Goal: Check status: Check status

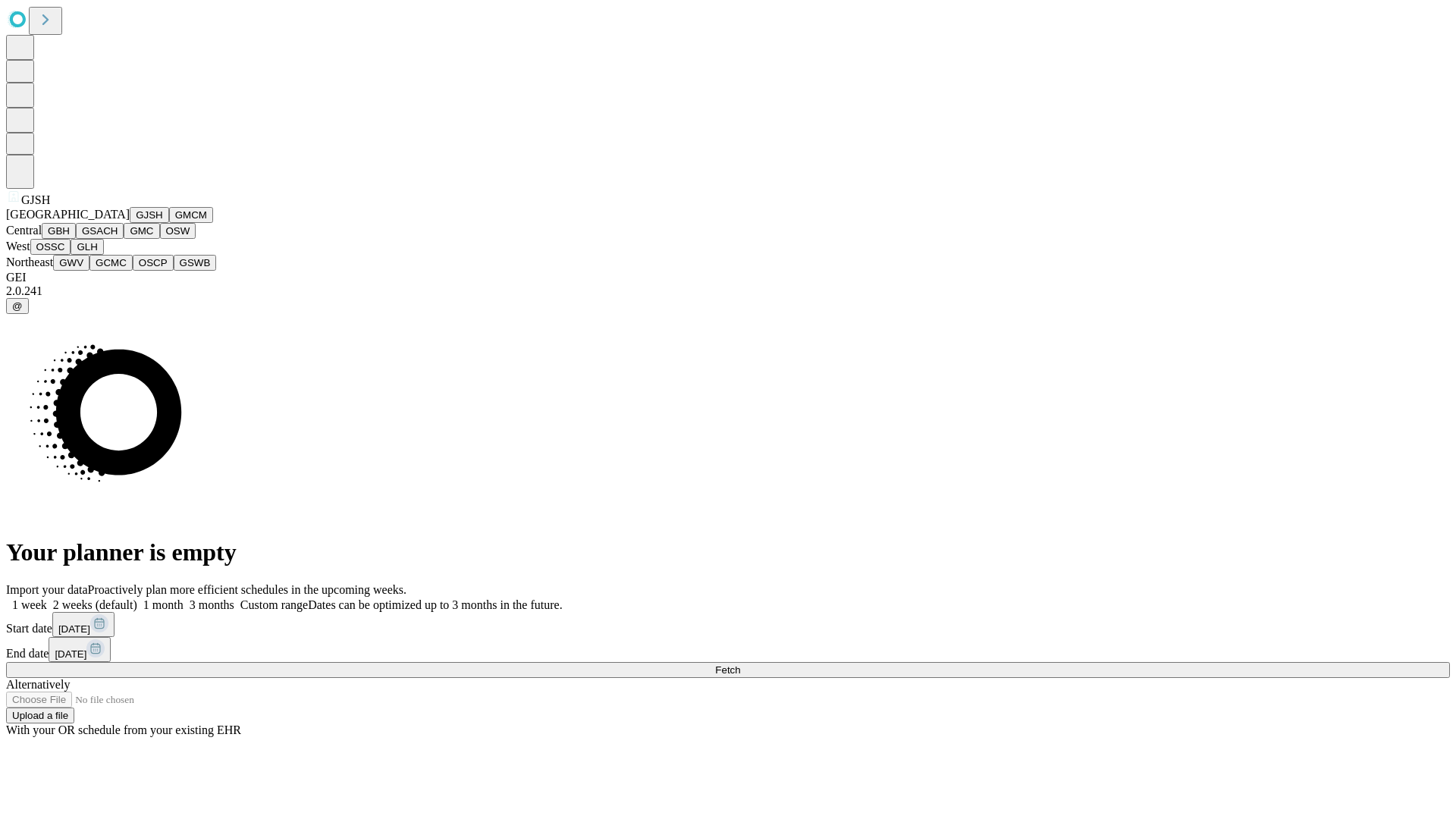
click at [130, 223] on button "GJSH" at bounding box center [149, 215] width 40 height 16
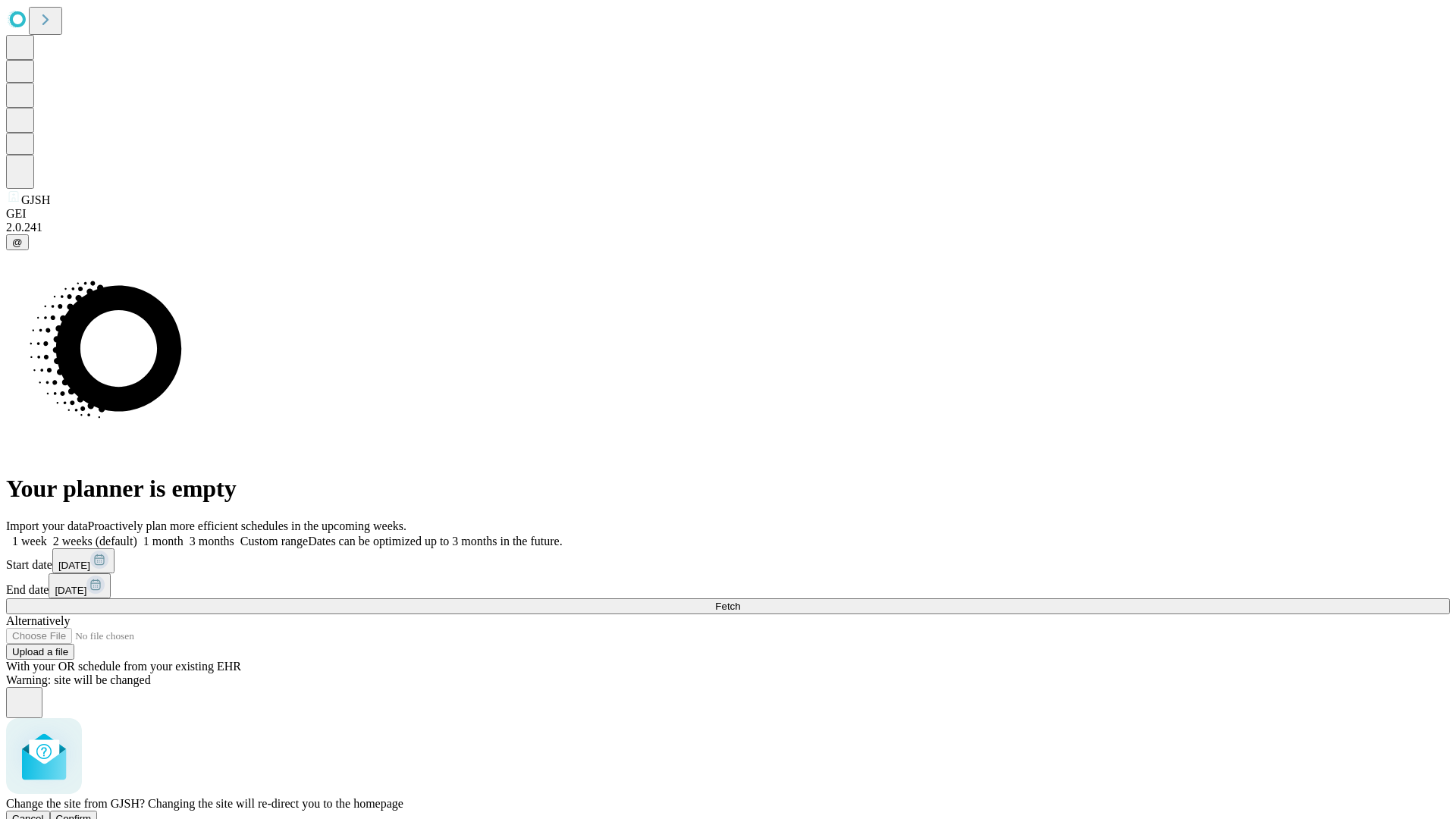
click at [92, 813] on span "Confirm" at bounding box center [74, 819] width 36 height 11
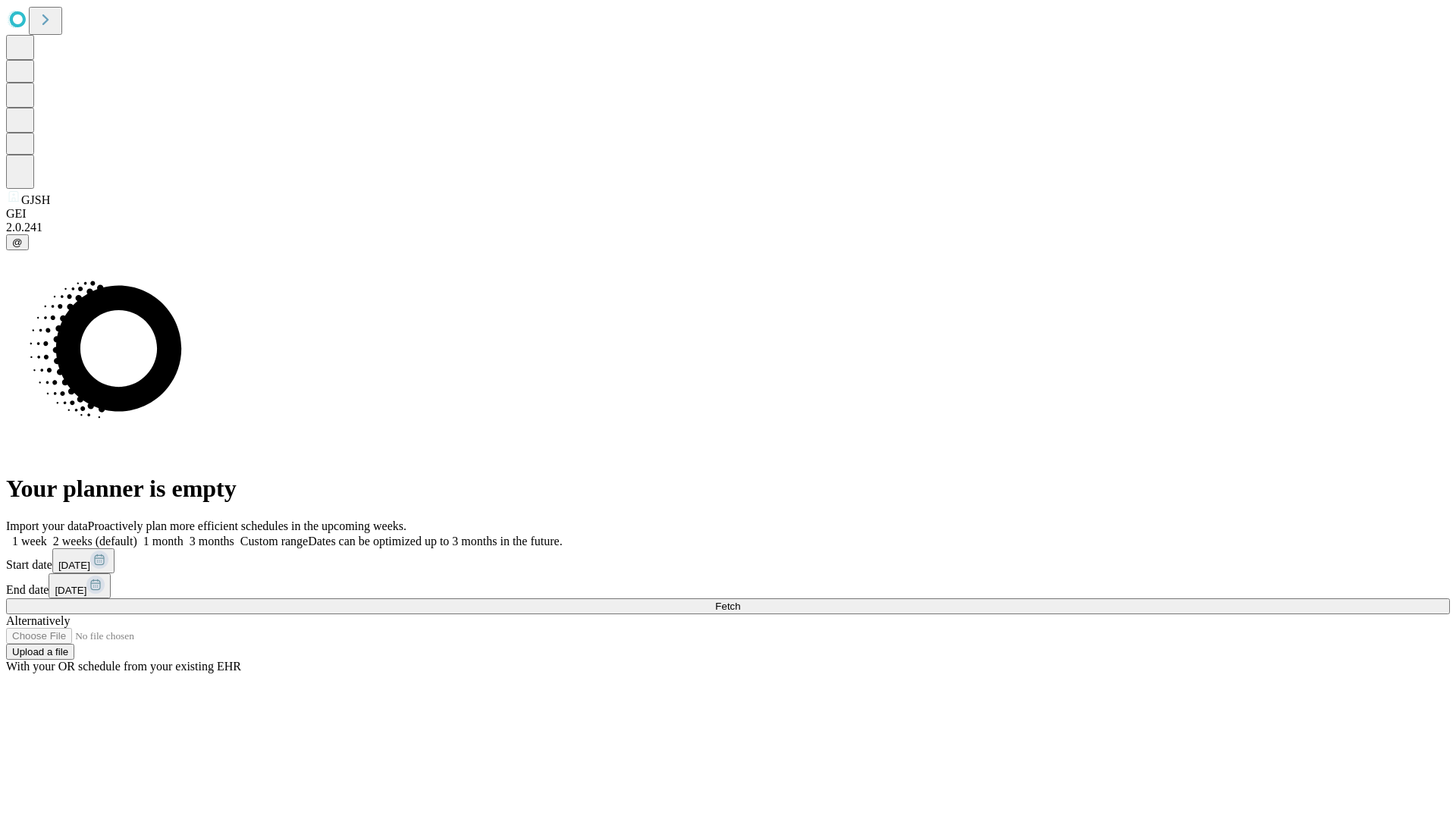
click at [137, 535] on label "2 weeks (default)" at bounding box center [92, 542] width 90 height 13
click at [740, 601] on span "Fetch" at bounding box center [727, 607] width 25 height 11
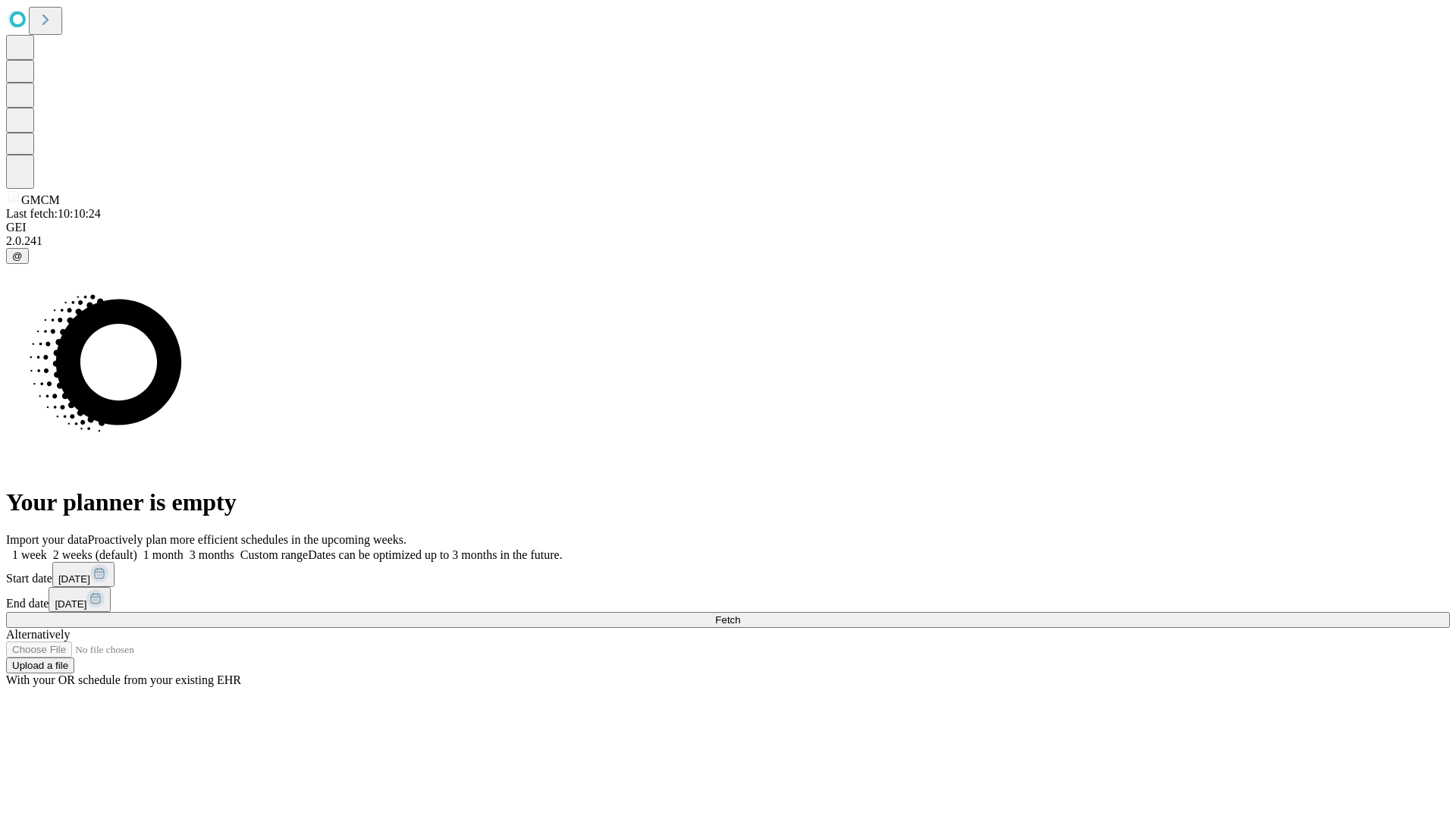
click at [137, 548] on label "2 weeks (default)" at bounding box center [92, 555] width 90 height 13
click at [740, 615] on span "Fetch" at bounding box center [727, 620] width 25 height 11
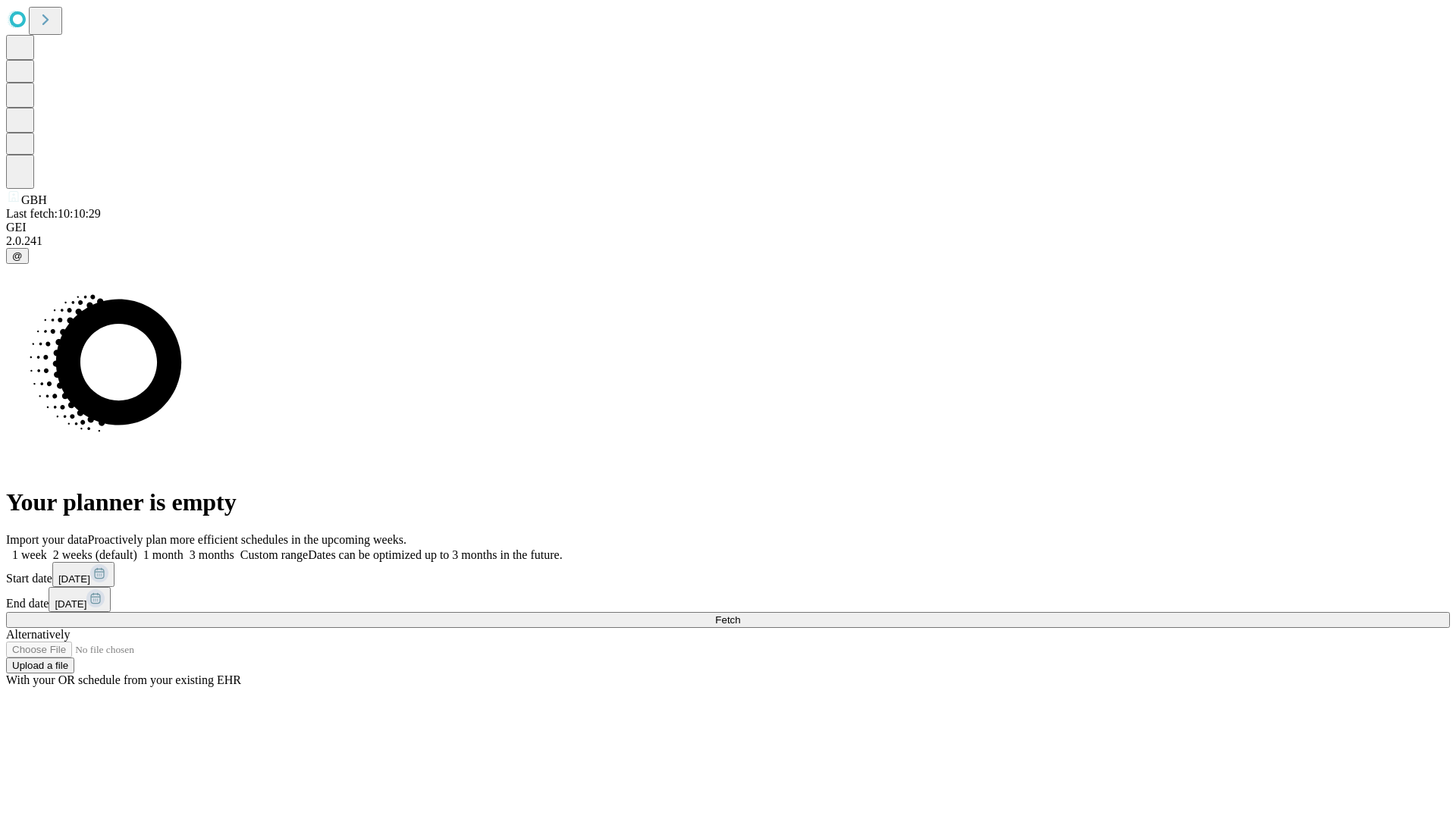
click at [137, 548] on label "2 weeks (default)" at bounding box center [92, 555] width 90 height 13
click at [740, 615] on span "Fetch" at bounding box center [727, 620] width 25 height 11
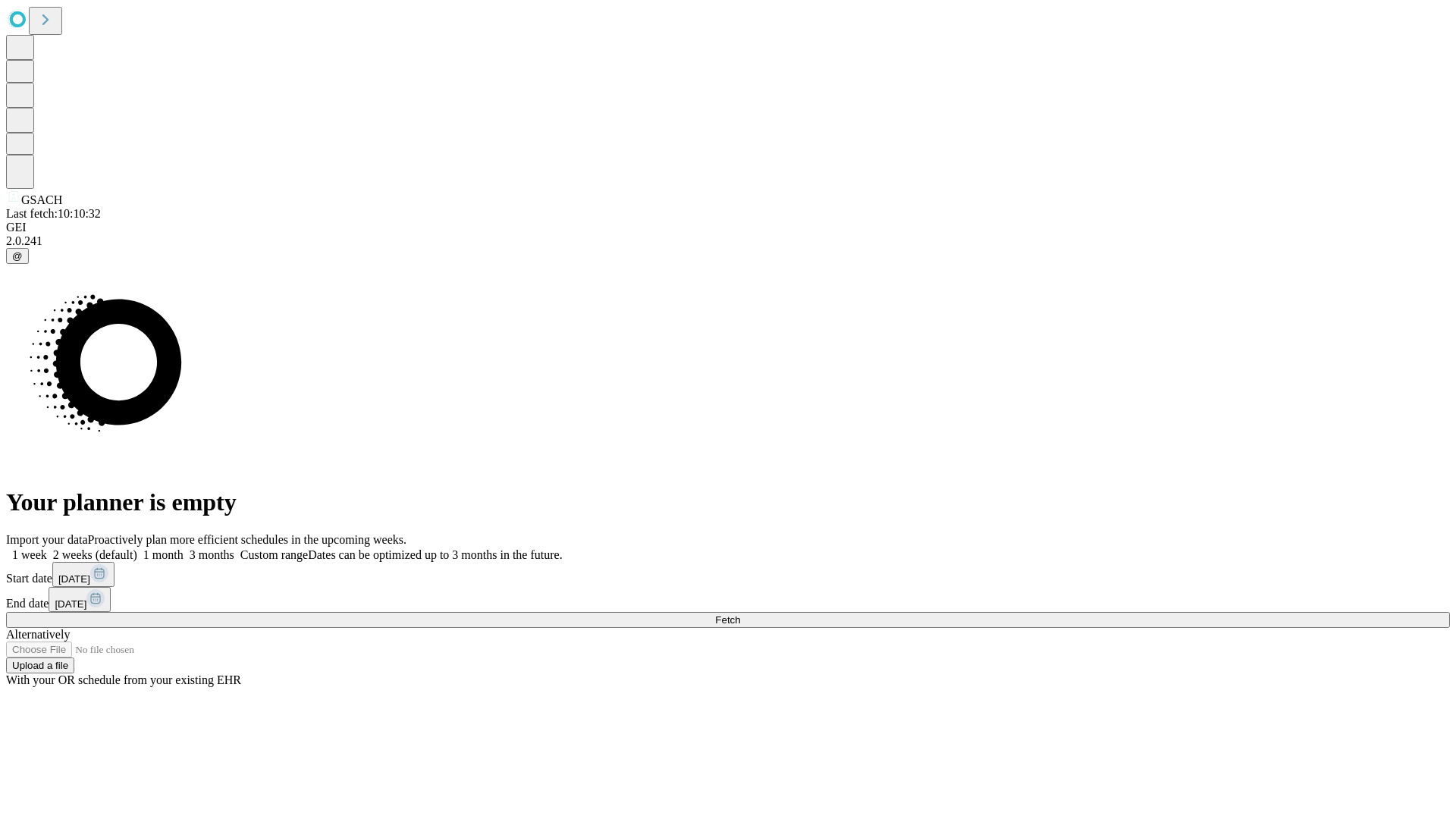
click at [137, 548] on label "2 weeks (default)" at bounding box center [92, 555] width 90 height 13
click at [740, 615] on span "Fetch" at bounding box center [727, 620] width 25 height 11
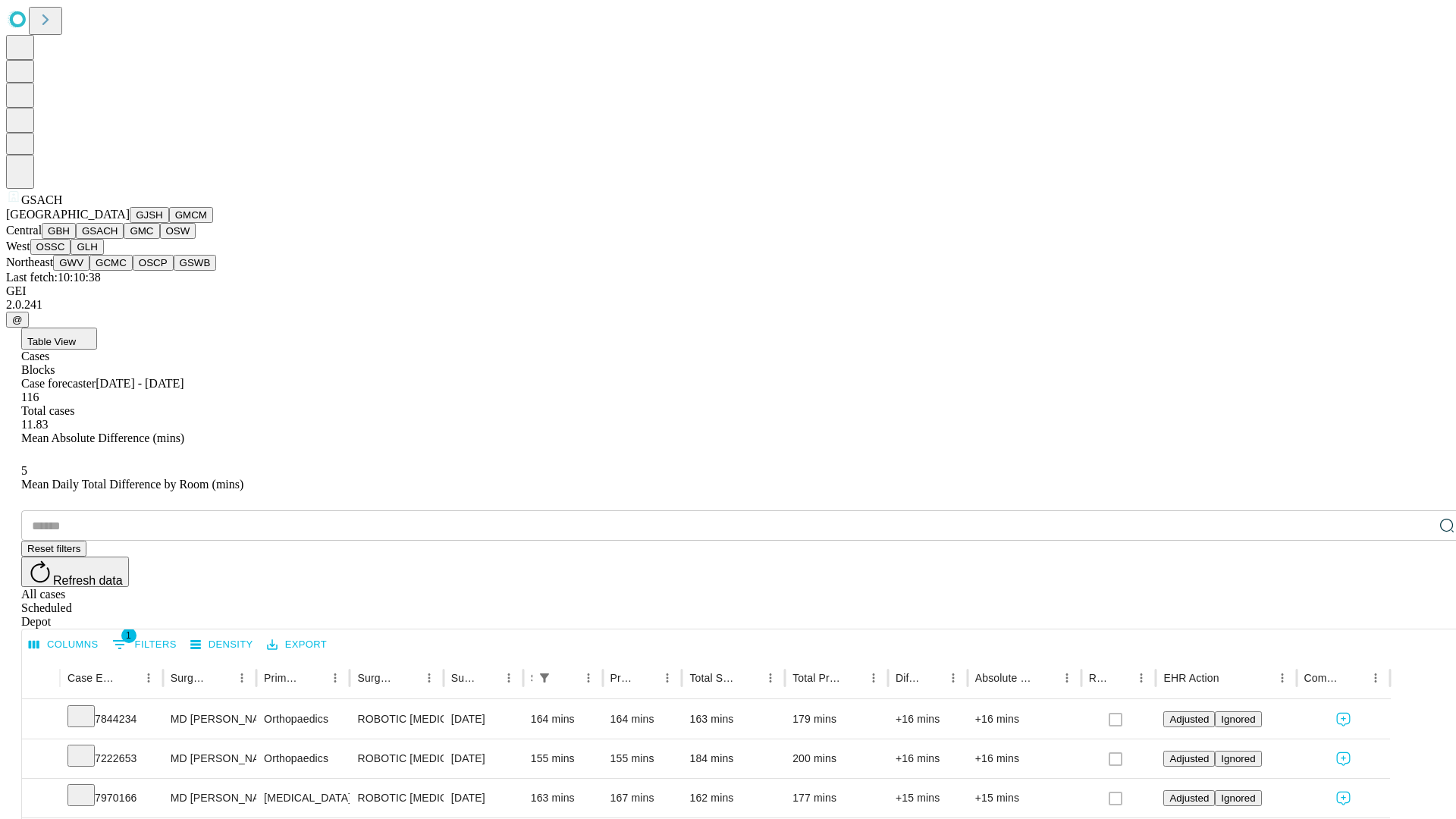
click at [123, 239] on button "GMC" at bounding box center [141, 231] width 36 height 16
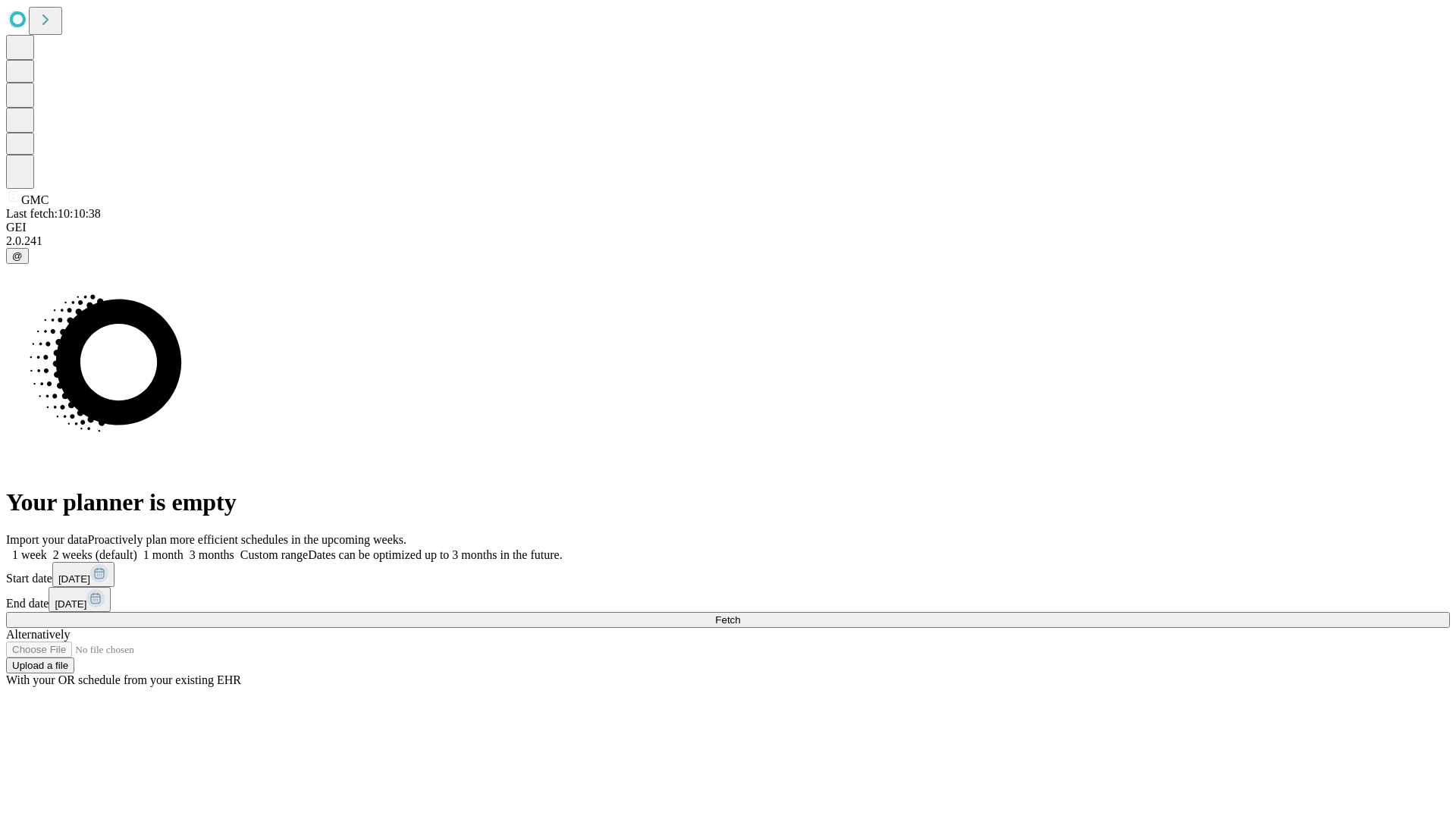
click at [137, 548] on label "2 weeks (default)" at bounding box center [92, 555] width 90 height 13
click at [740, 615] on span "Fetch" at bounding box center [727, 620] width 25 height 11
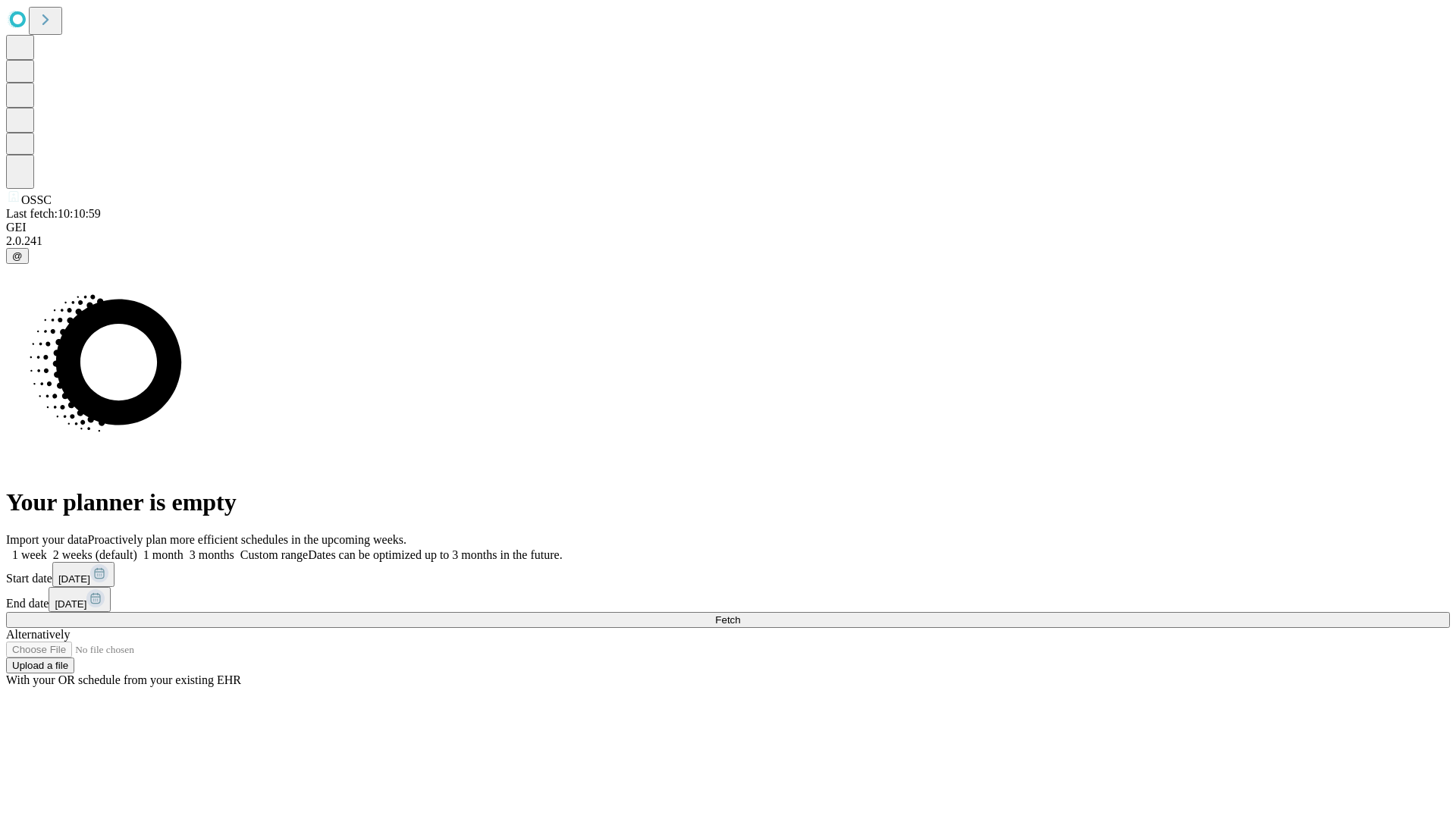
click at [137, 548] on label "2 weeks (default)" at bounding box center [92, 555] width 90 height 13
click at [740, 615] on span "Fetch" at bounding box center [727, 620] width 25 height 11
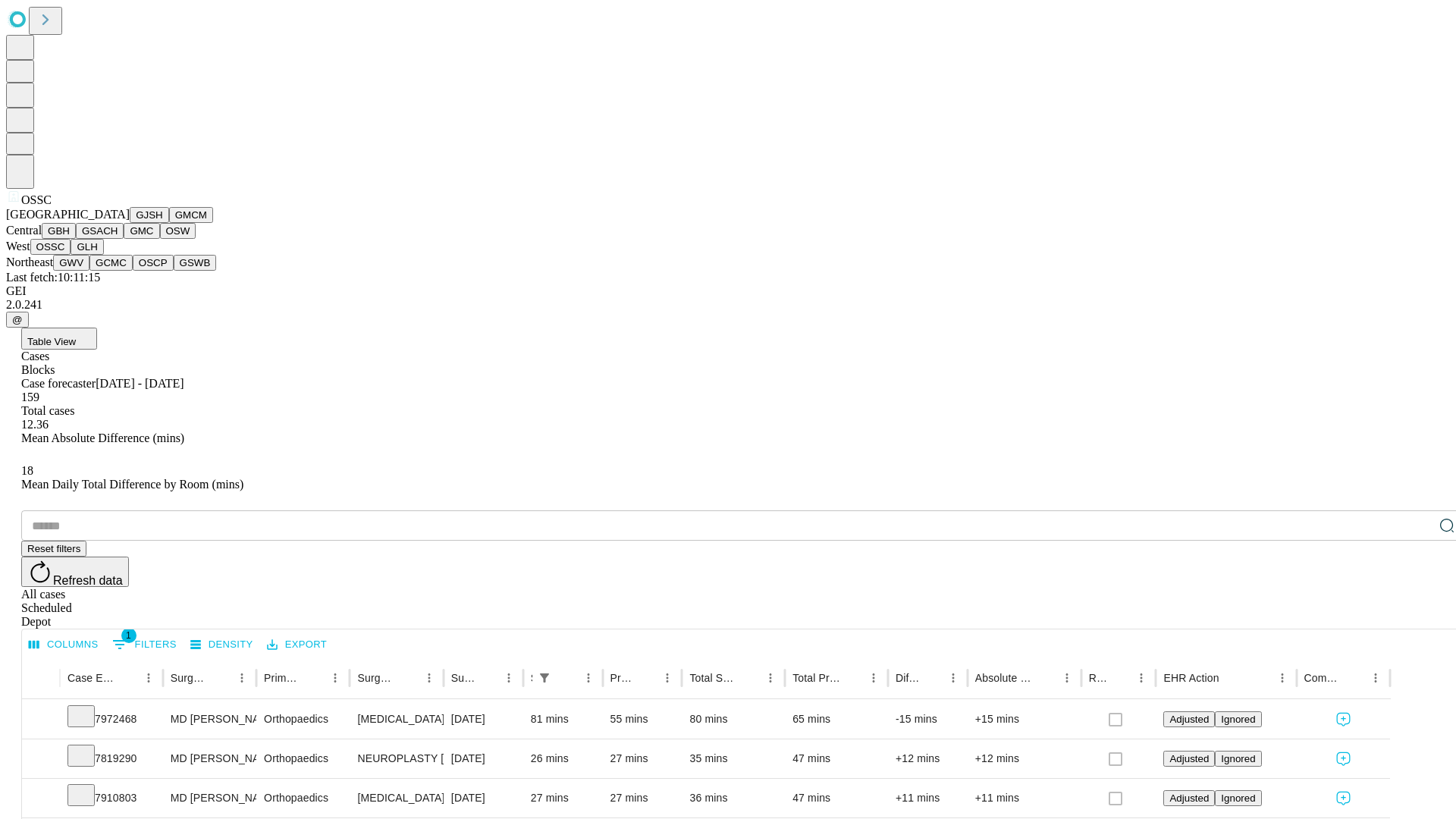
click at [103, 255] on button "GLH" at bounding box center [87, 247] width 32 height 16
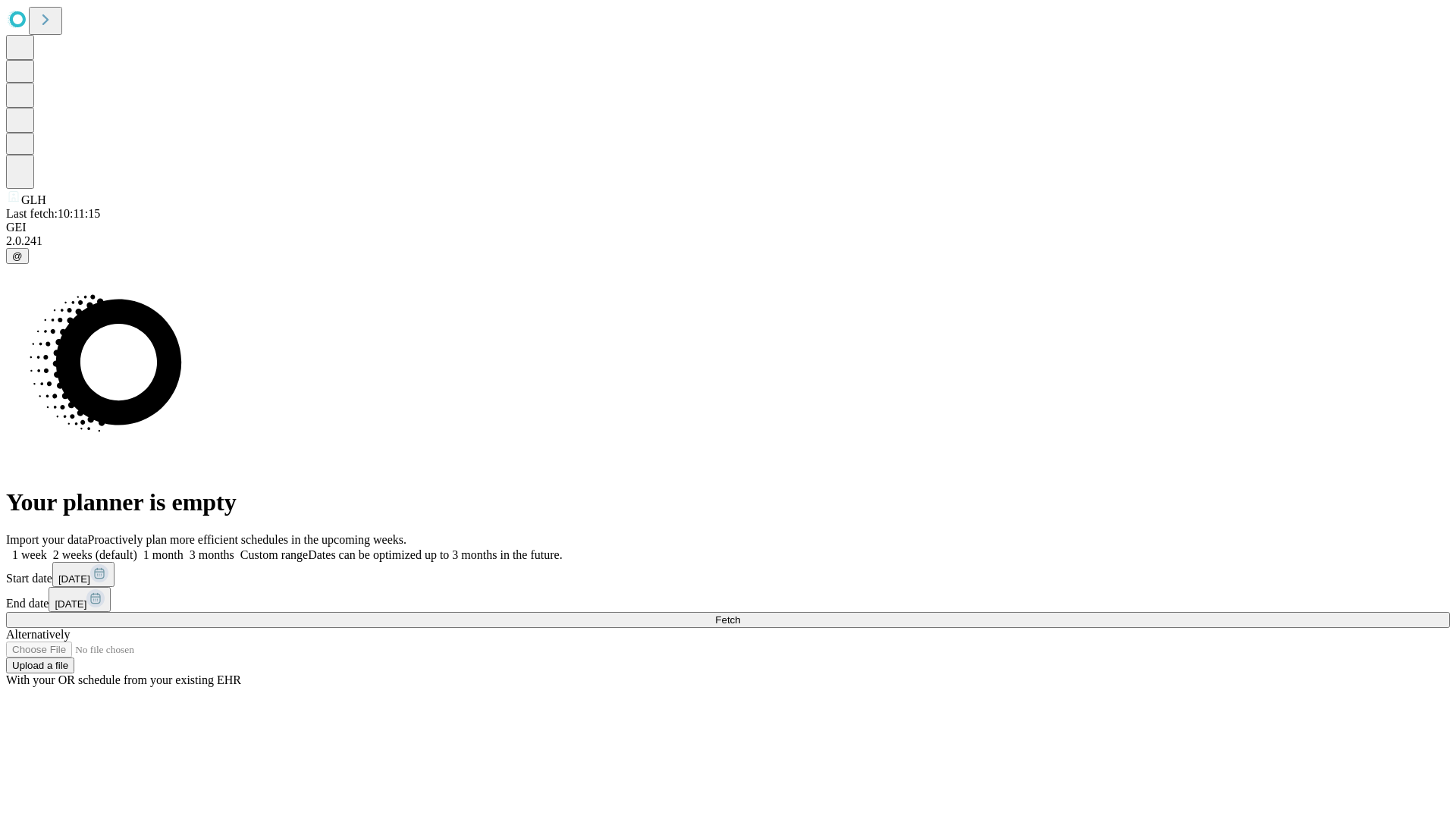
click at [137, 548] on label "2 weeks (default)" at bounding box center [92, 555] width 90 height 13
click at [740, 615] on span "Fetch" at bounding box center [727, 620] width 25 height 11
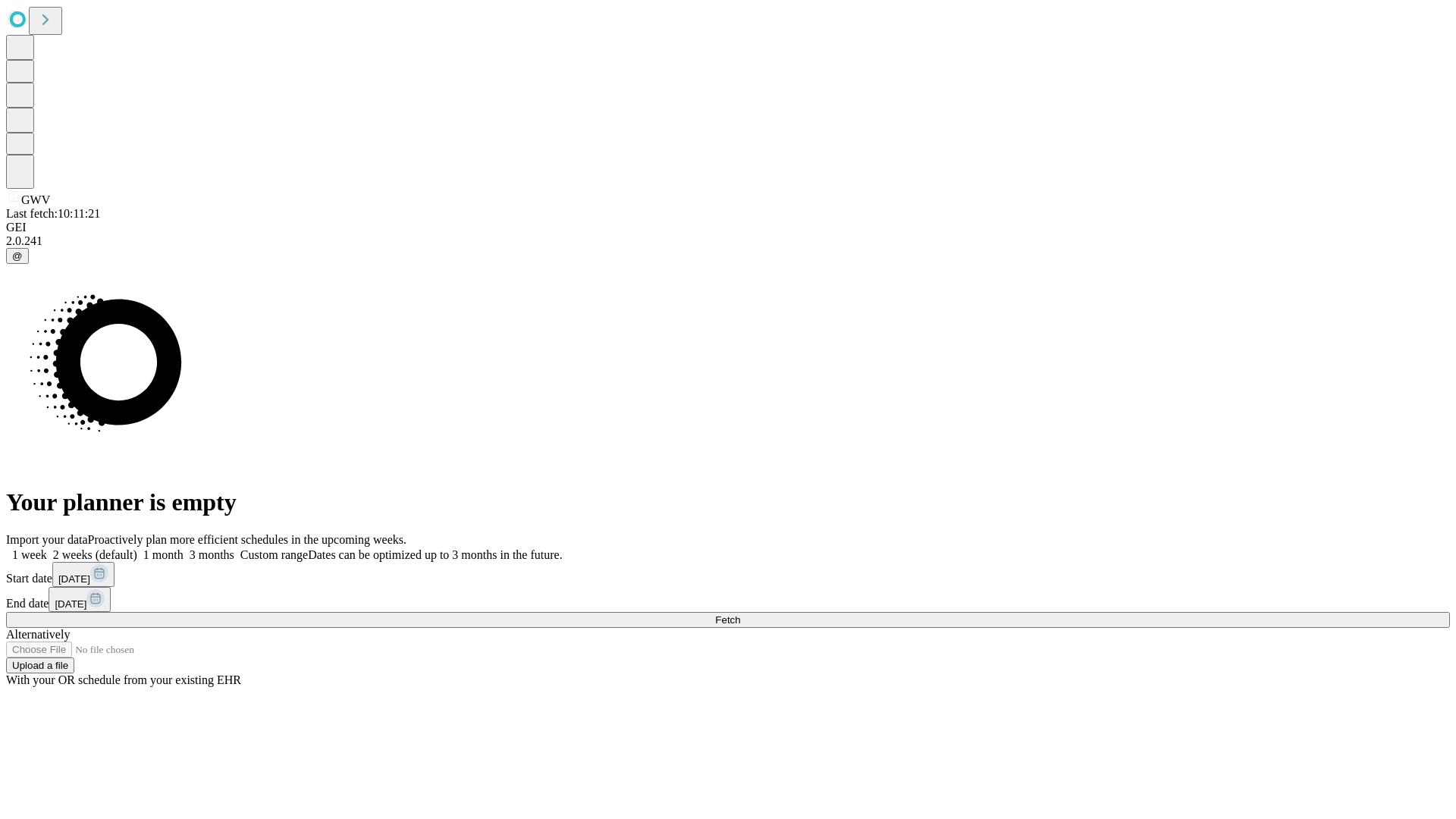
click at [137, 548] on label "2 weeks (default)" at bounding box center [92, 555] width 90 height 13
click at [740, 615] on span "Fetch" at bounding box center [727, 620] width 25 height 11
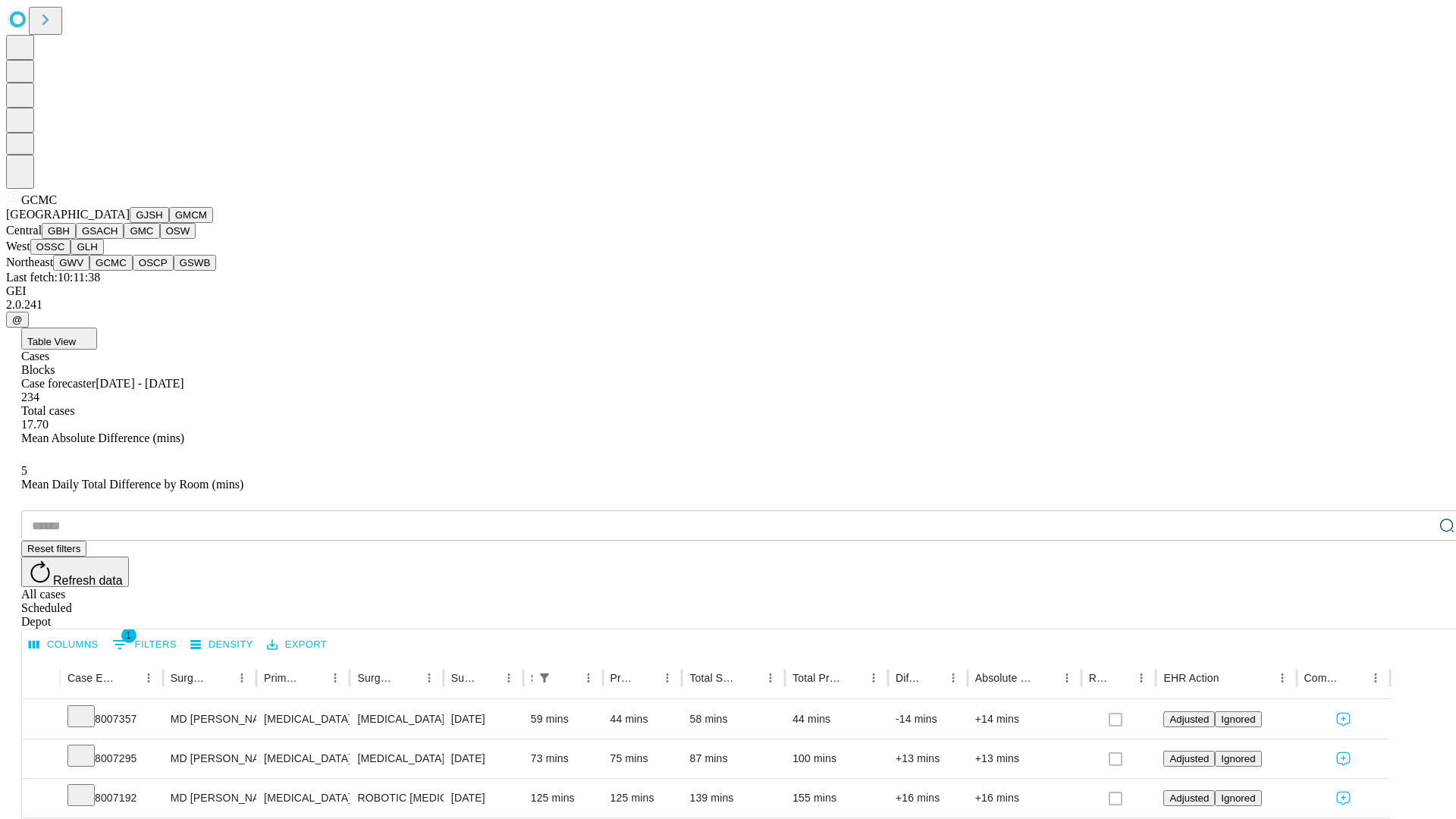
click at [133, 271] on button "OSCP" at bounding box center [153, 263] width 41 height 16
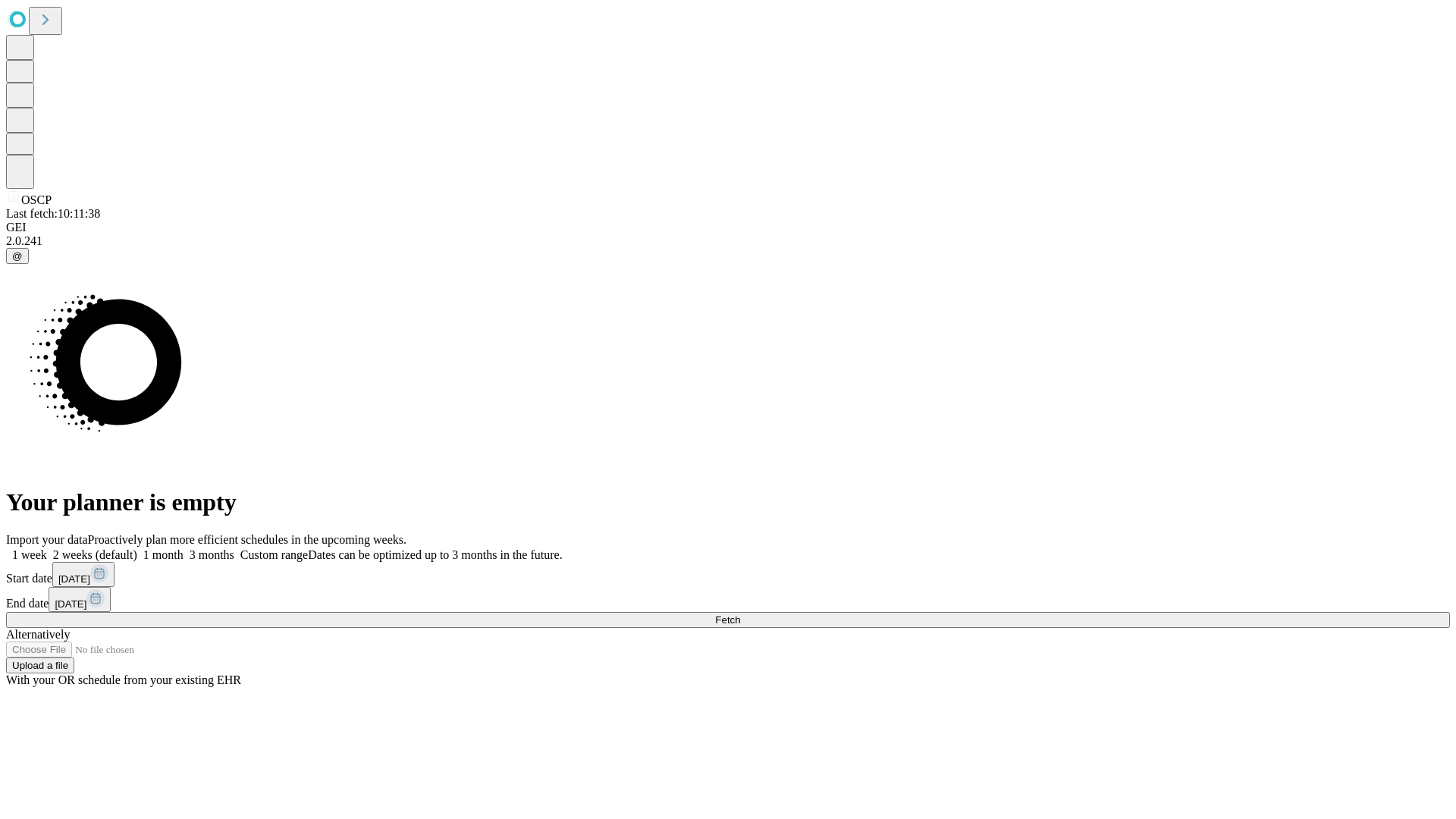
click at [740, 615] on span "Fetch" at bounding box center [727, 620] width 25 height 11
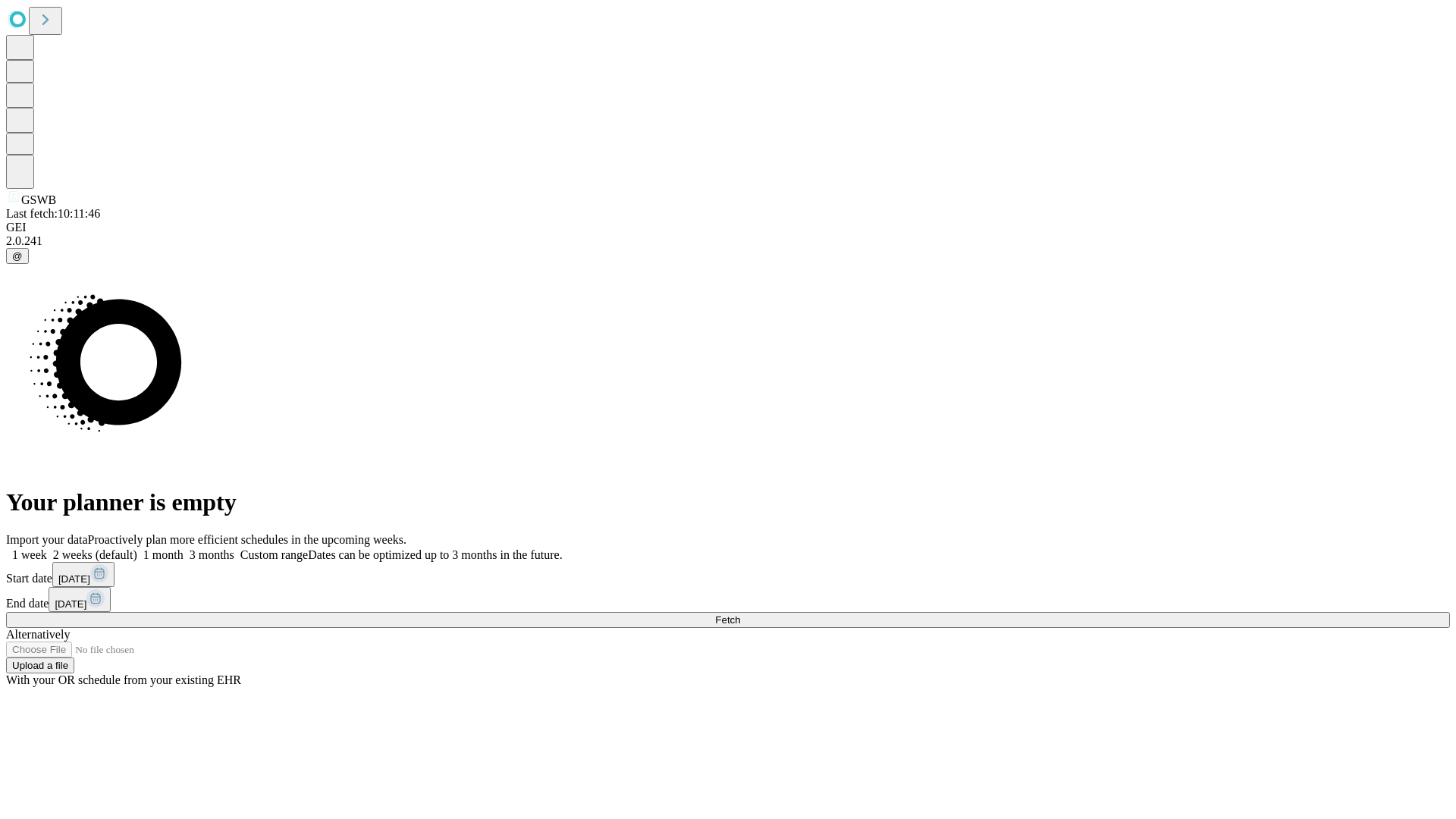
click at [740, 615] on span "Fetch" at bounding box center [727, 620] width 25 height 11
